Goal: Transaction & Acquisition: Purchase product/service

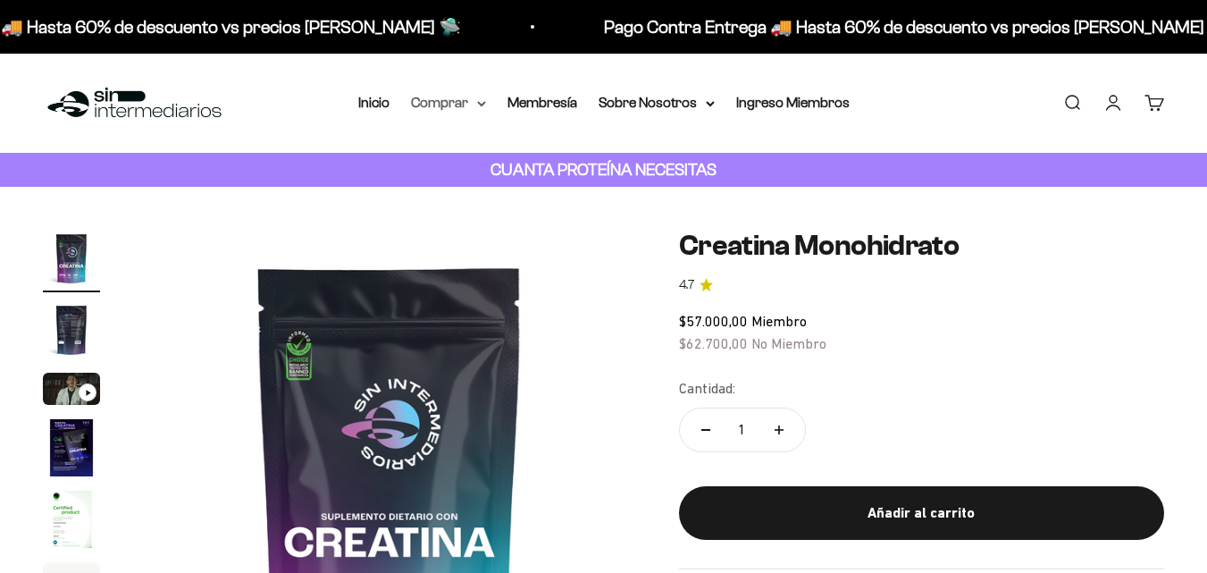
click at [482, 93] on summary "Comprar" at bounding box center [448, 102] width 75 height 23
click at [474, 105] on summary "Comprar" at bounding box center [448, 102] width 75 height 23
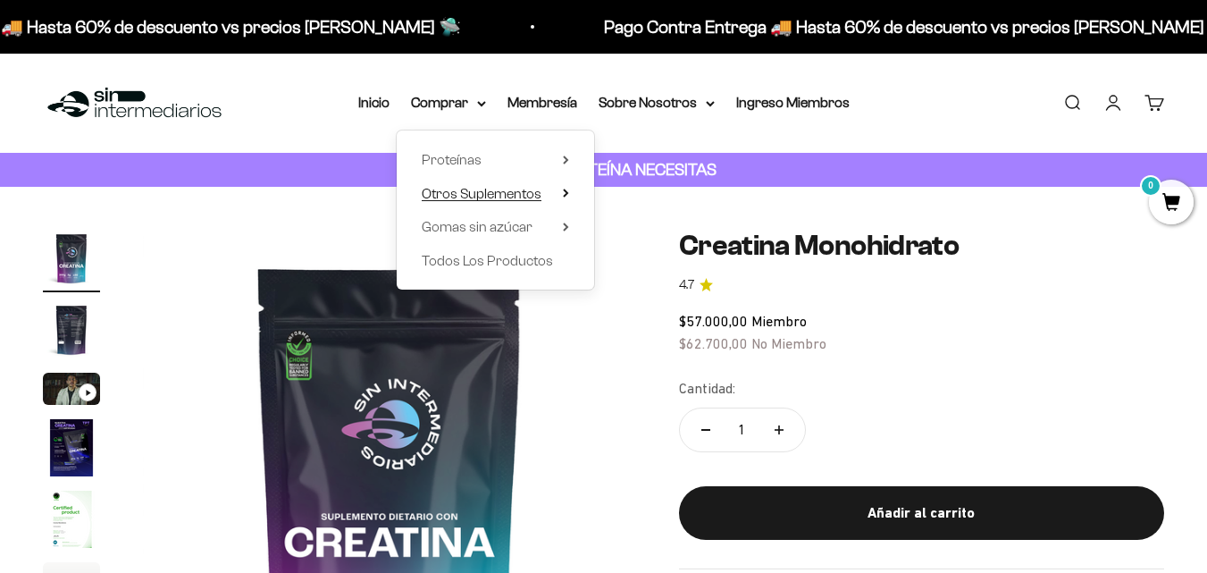
click at [552, 203] on summary "Otros Suplementos" at bounding box center [495, 193] width 147 height 23
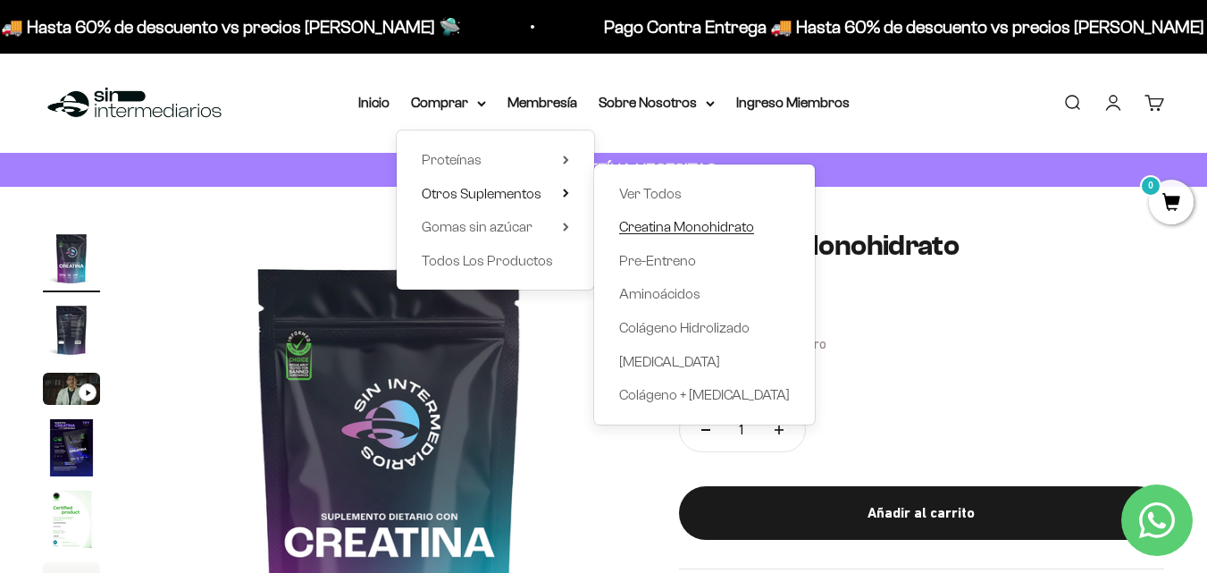
click at [657, 233] on span "Creatina Monohidrato" at bounding box center [686, 226] width 135 height 15
